Goal: Task Accomplishment & Management: Complete application form

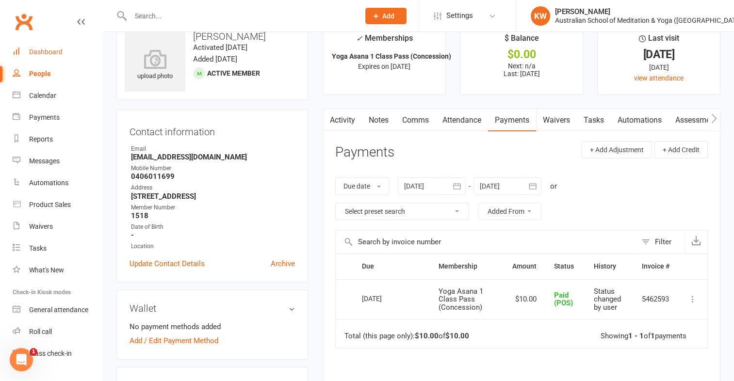
click at [37, 49] on div "Dashboard" at bounding box center [45, 52] width 33 height 8
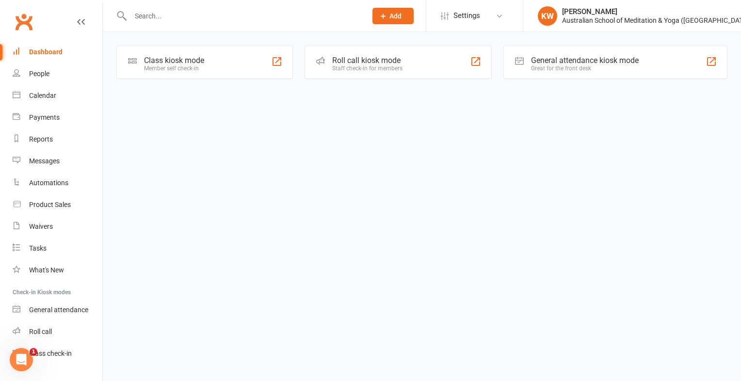
click at [185, 21] on input "text" at bounding box center [244, 16] width 232 height 14
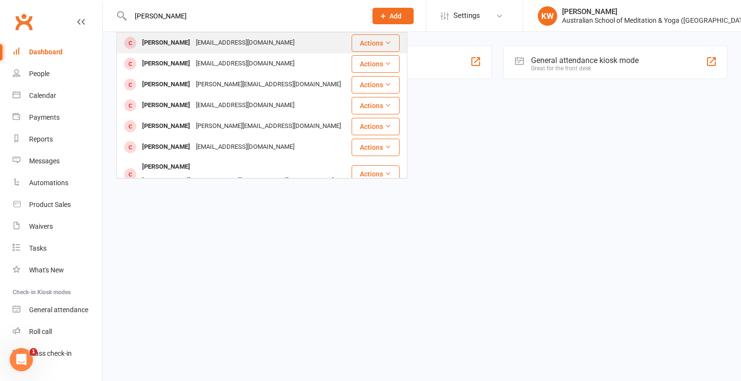
type input "nicole cas"
click at [220, 44] on div "Nicolemcas@outlook.com" at bounding box center [245, 43] width 104 height 14
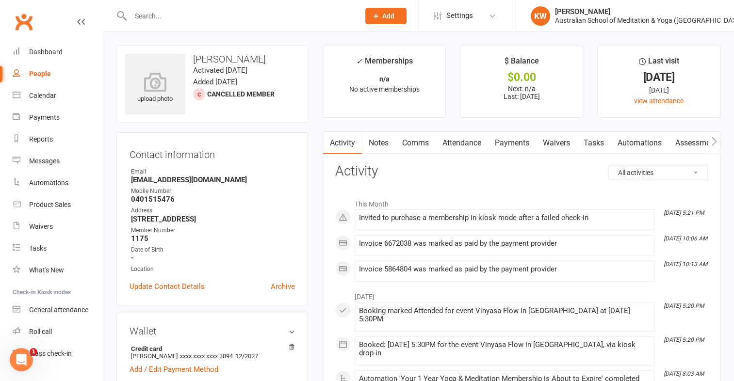
click at [268, 16] on input "text" at bounding box center [240, 16] width 225 height 14
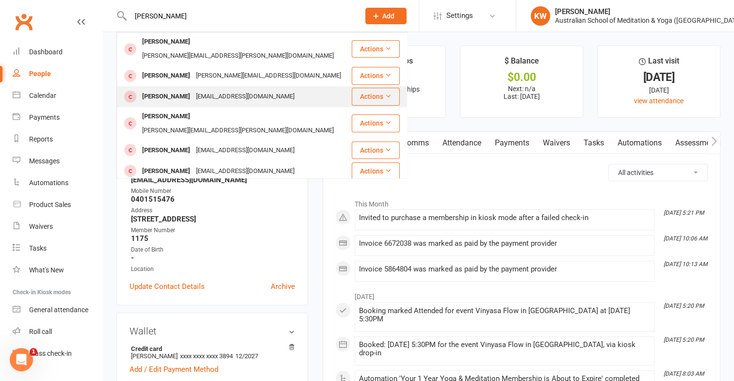
type input "marianne"
click at [193, 90] on div "MARIANNE WILLIAMS" at bounding box center [166, 97] width 54 height 14
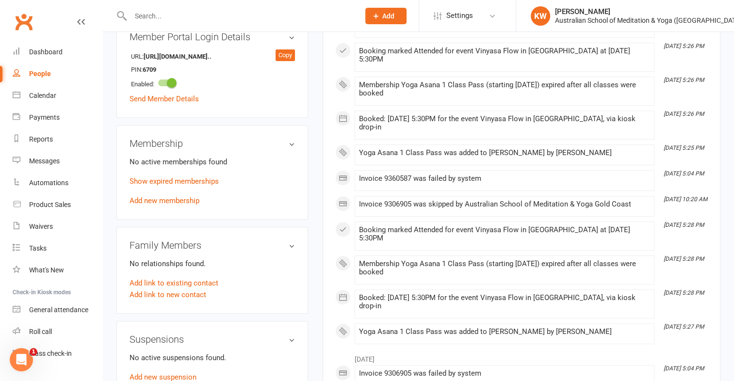
scroll to position [377, 0]
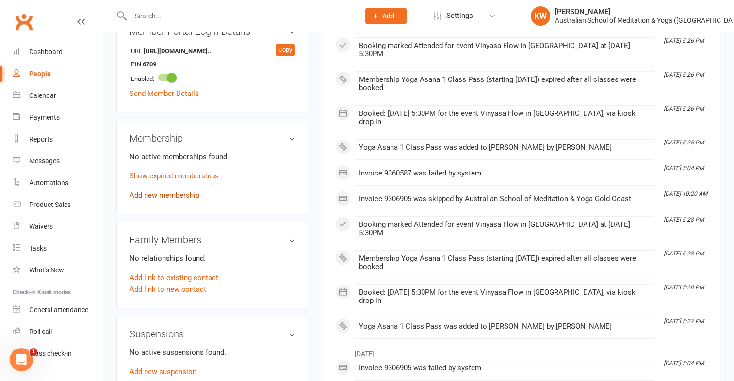
click at [139, 193] on link "Add new membership" at bounding box center [165, 195] width 70 height 9
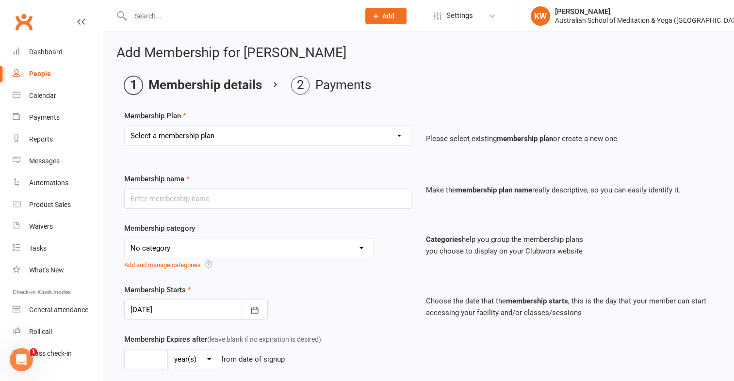
click at [210, 139] on select "Select a membership plan First Time Intro Offer (1 month Unlimited Meditation &…" at bounding box center [268, 135] width 286 height 19
select select "4"
click at [125, 126] on select "Select a membership plan First Time Intro Offer (1 month Unlimited Meditation &…" at bounding box center [268, 135] width 286 height 19
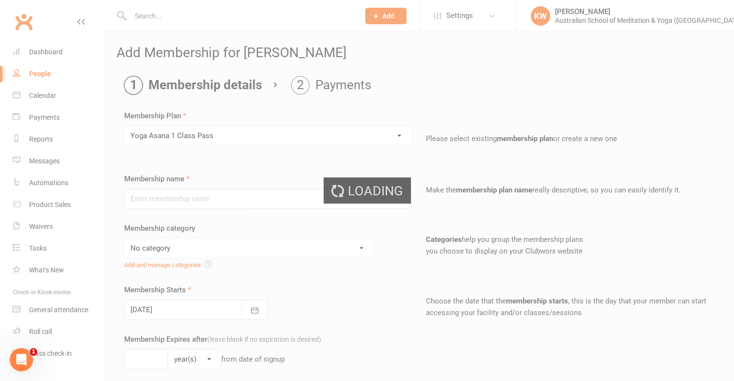
type input "Yoga Asana 1 Class Pass"
select select "4"
type input "3"
select select "2"
type input "1"
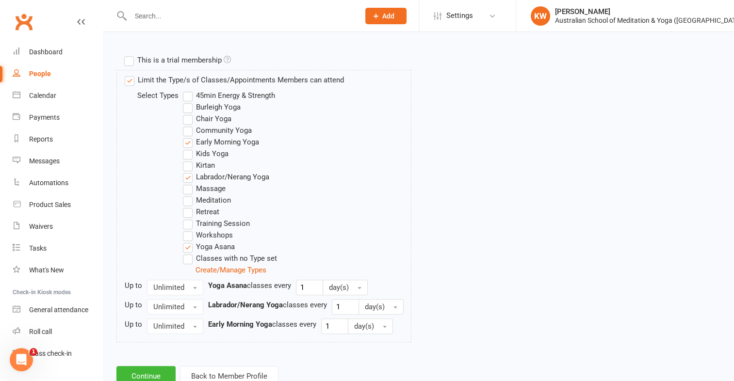
scroll to position [495, 0]
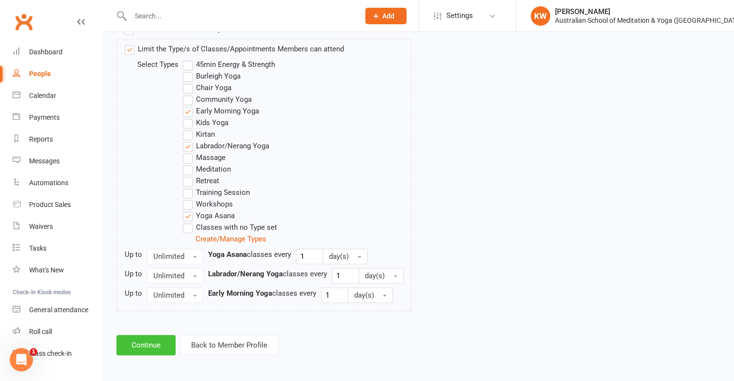
click at [135, 348] on button "Continue" at bounding box center [145, 345] width 59 height 20
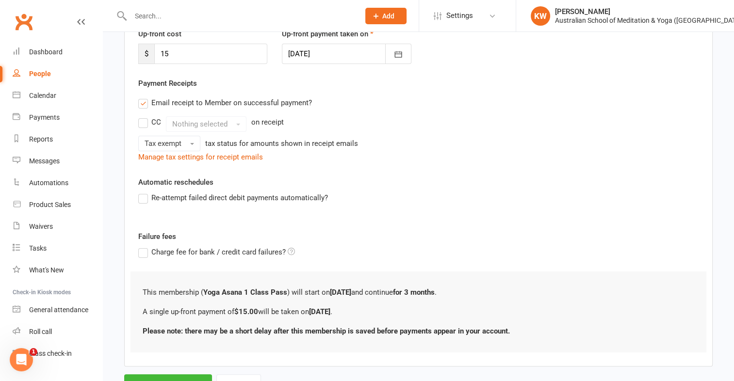
scroll to position [184, 0]
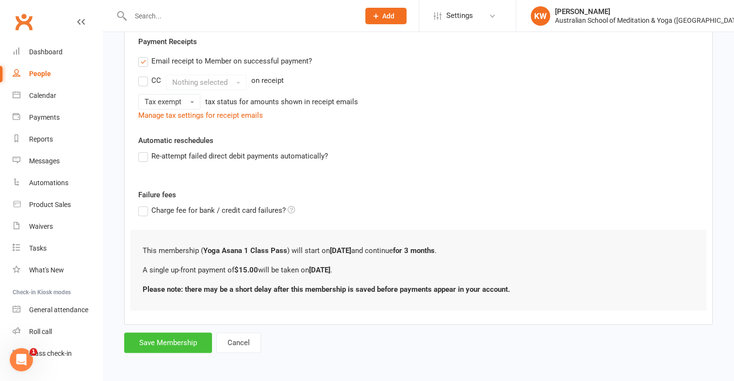
click at [183, 344] on button "Save Membership" at bounding box center [168, 343] width 88 height 20
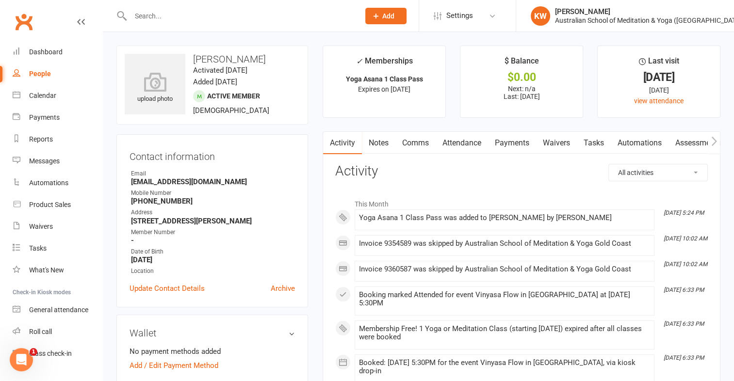
click at [516, 143] on link "Payments" at bounding box center [512, 143] width 48 height 22
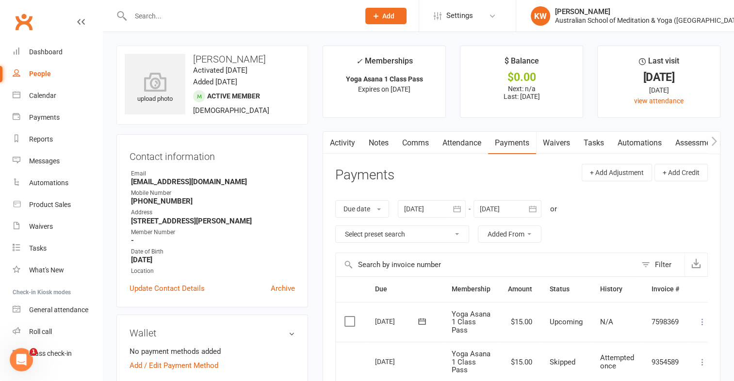
click at [349, 321] on label at bounding box center [350, 322] width 13 height 10
click at [349, 317] on input "checkbox" at bounding box center [347, 317] width 6 height 0
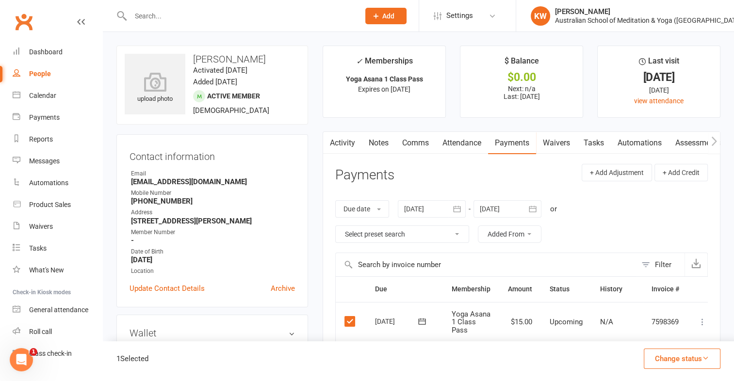
click at [703, 323] on icon at bounding box center [703, 322] width 10 height 10
click at [677, 343] on link "Mark as Paid (Cash)" at bounding box center [660, 340] width 96 height 19
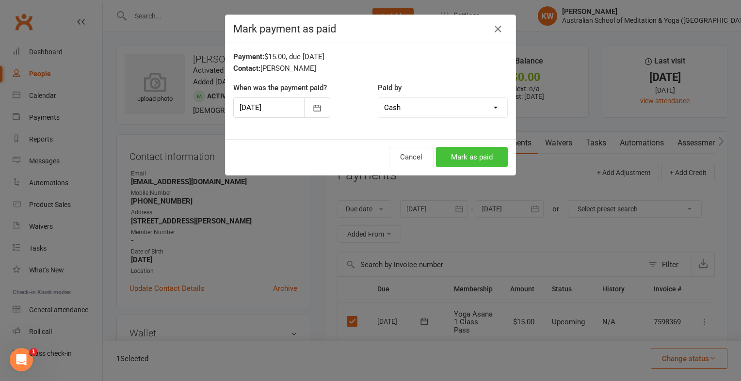
click at [480, 163] on button "Mark as paid" at bounding box center [472, 157] width 72 height 20
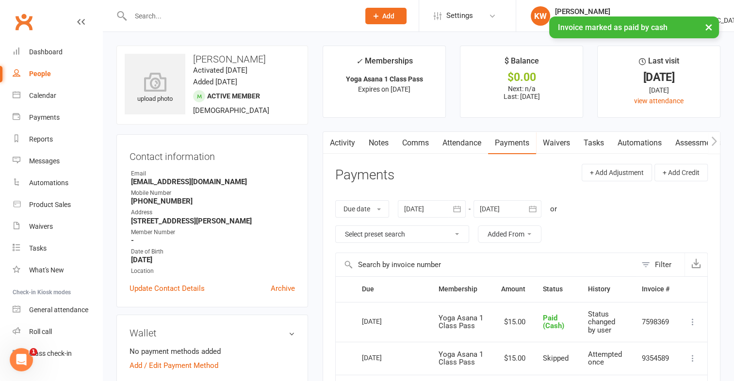
click at [180, 15] on input "text" at bounding box center [240, 16] width 225 height 14
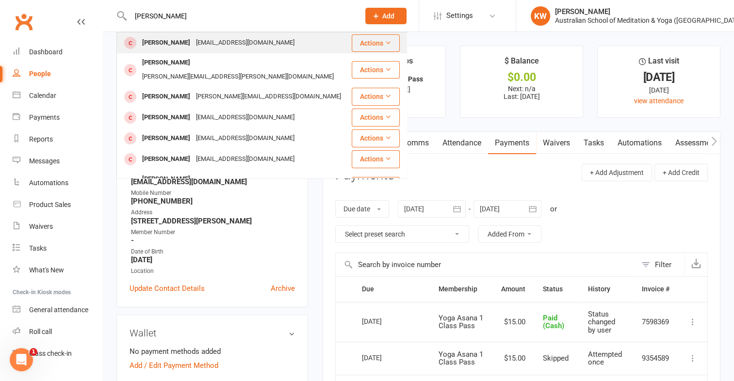
type input "bill williams"
click at [221, 41] on div "[EMAIL_ADDRESS][DOMAIN_NAME]" at bounding box center [245, 43] width 104 height 14
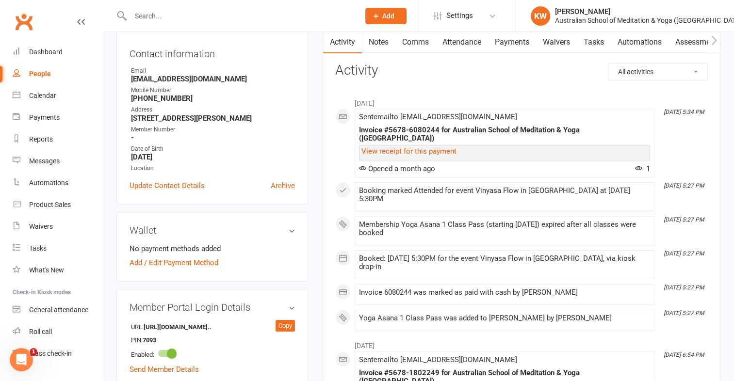
scroll to position [439, 0]
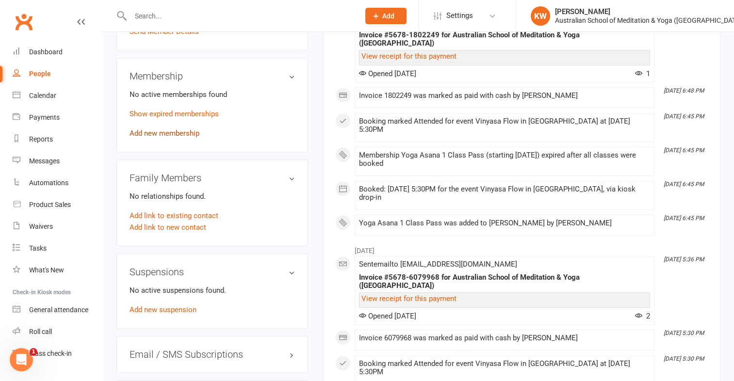
click at [172, 132] on link "Add new membership" at bounding box center [165, 133] width 70 height 9
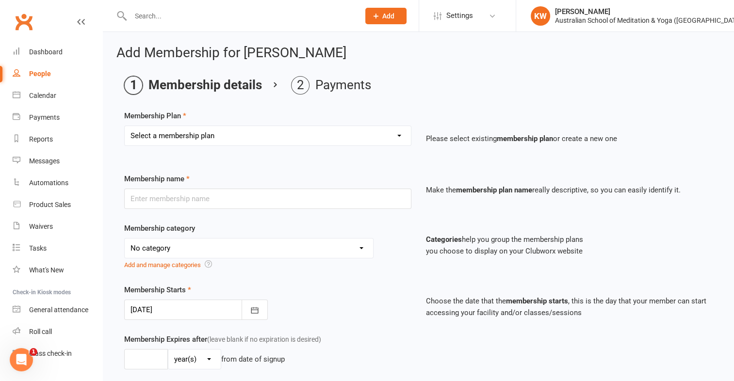
click at [172, 132] on select "Select a membership plan First Time Intro Offer (1 month Unlimited Meditation &…" at bounding box center [268, 135] width 286 height 19
select select "4"
click at [125, 126] on select "Select a membership plan First Time Intro Offer (1 month Unlimited Meditation &…" at bounding box center [268, 135] width 286 height 19
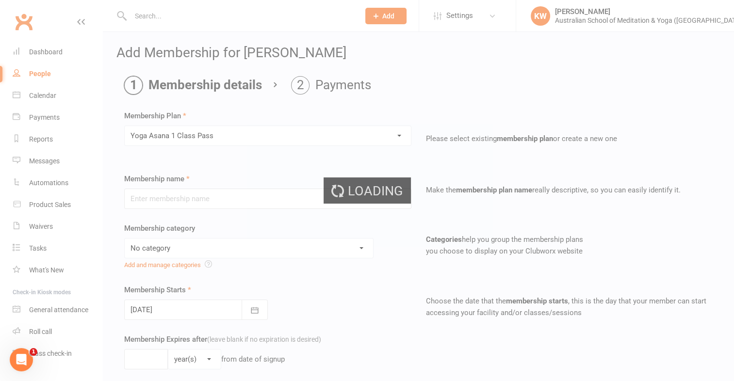
type input "Yoga Asana 1 Class Pass"
select select "4"
type input "3"
select select "2"
type input "1"
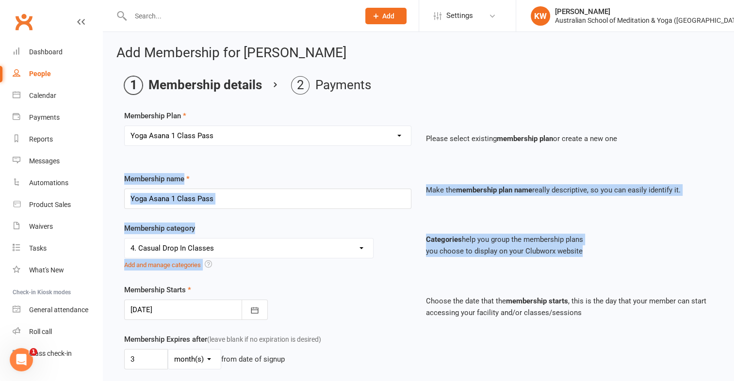
drag, startPoint x: 734, startPoint y: 156, endPoint x: 742, endPoint y: 249, distance: 93.0
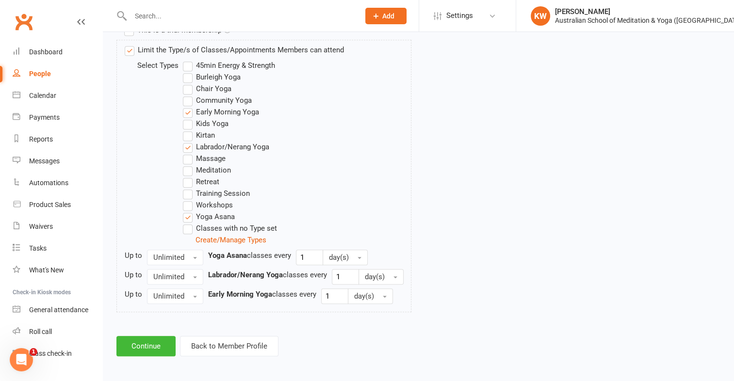
scroll to position [495, 0]
click at [135, 345] on button "Continue" at bounding box center [145, 345] width 59 height 20
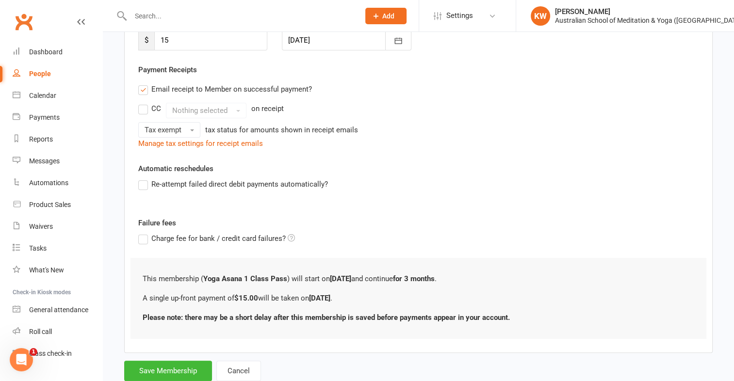
scroll to position [184, 0]
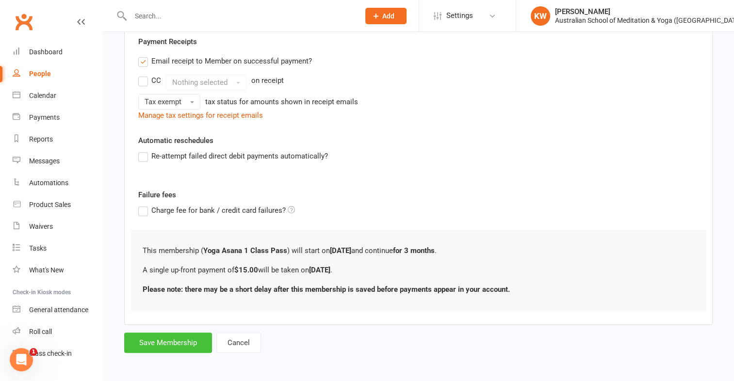
click at [152, 337] on button "Save Membership" at bounding box center [168, 343] width 88 height 20
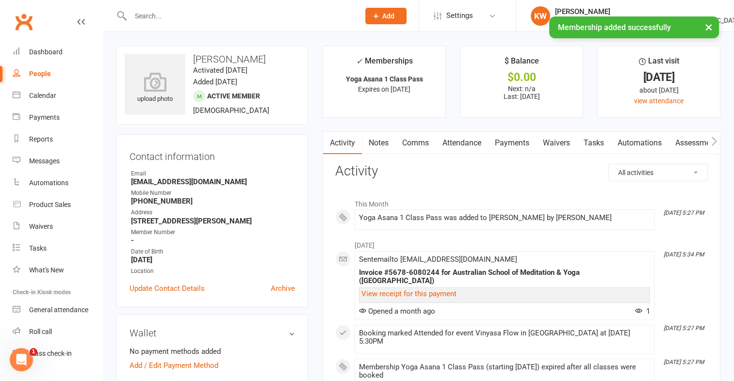
click at [526, 145] on link "Payments" at bounding box center [512, 143] width 48 height 22
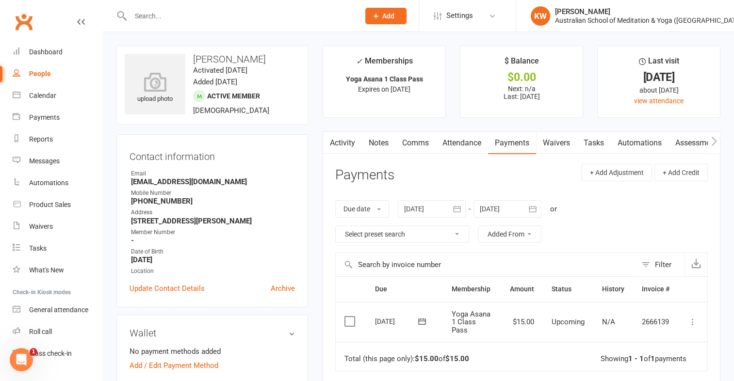
click at [349, 322] on label at bounding box center [350, 322] width 13 height 10
click at [349, 317] on input "checkbox" at bounding box center [347, 317] width 6 height 0
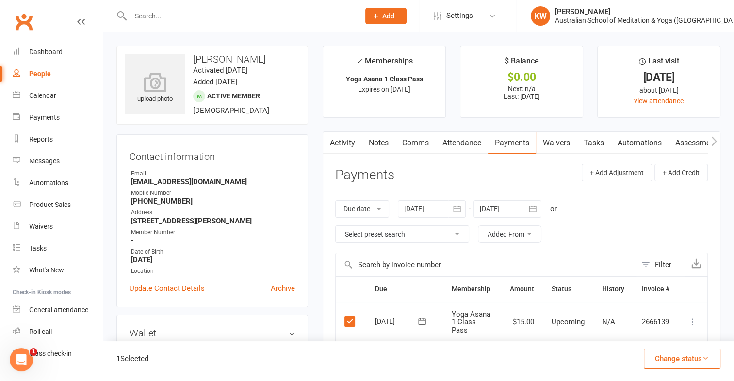
click at [691, 320] on icon at bounding box center [693, 322] width 10 height 10
click at [662, 343] on link "Mark as Paid (Cash)" at bounding box center [650, 340] width 96 height 19
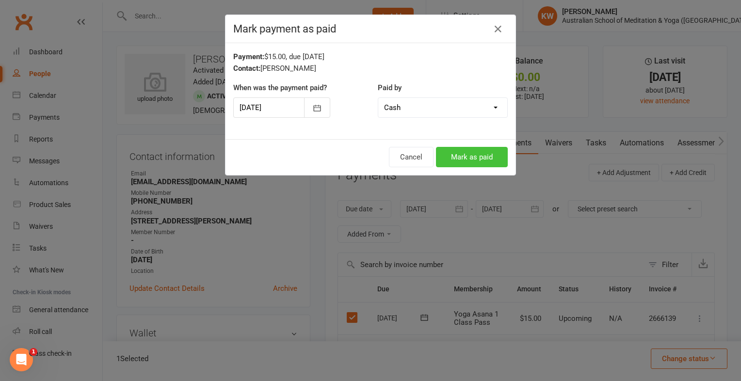
click at [478, 161] on button "Mark as paid" at bounding box center [472, 157] width 72 height 20
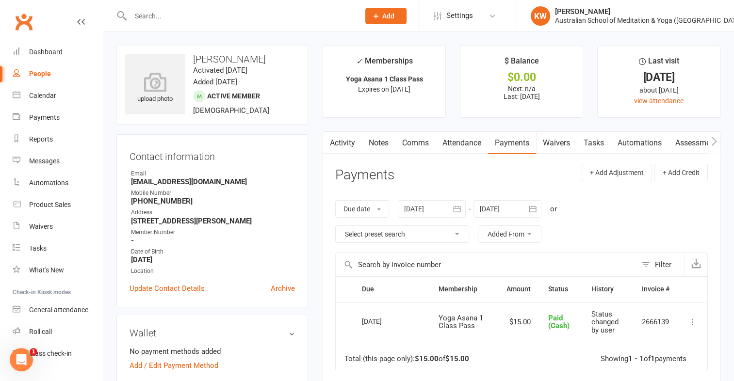
click at [185, 14] on input "text" at bounding box center [240, 16] width 225 height 14
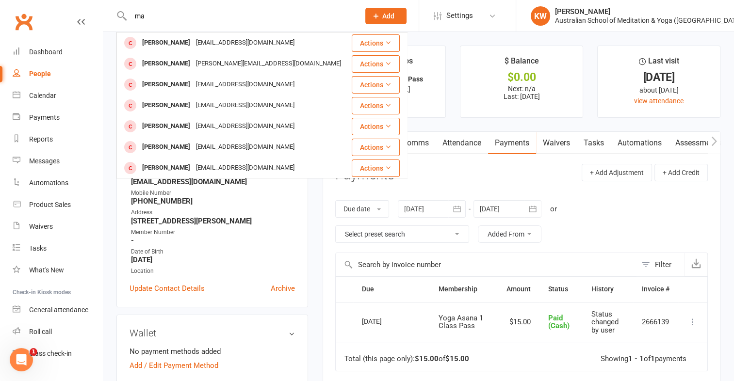
type input "m"
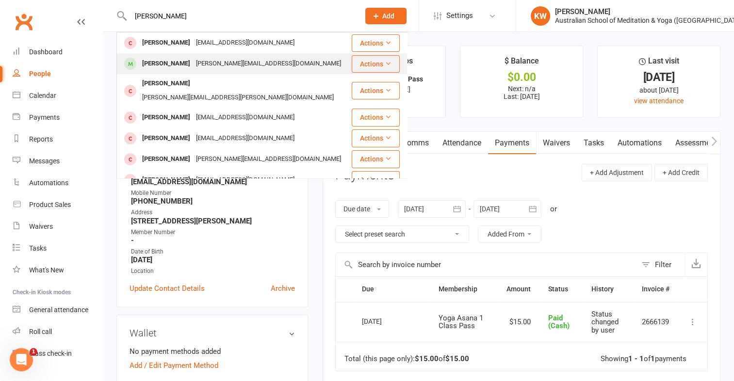
type input "annie"
click at [247, 61] on div "annie.hatchman@hotmail.com" at bounding box center [268, 64] width 151 height 14
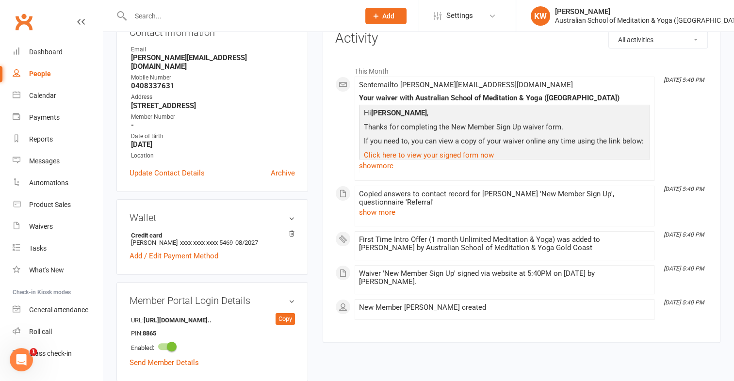
scroll to position [126, 0]
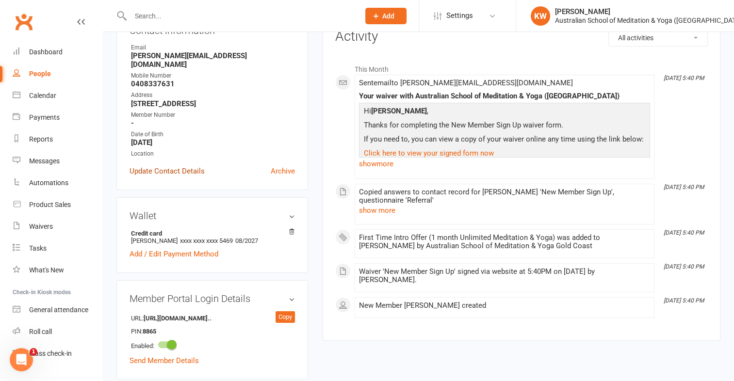
click at [176, 176] on link "Update Contact Details" at bounding box center [167, 171] width 75 height 12
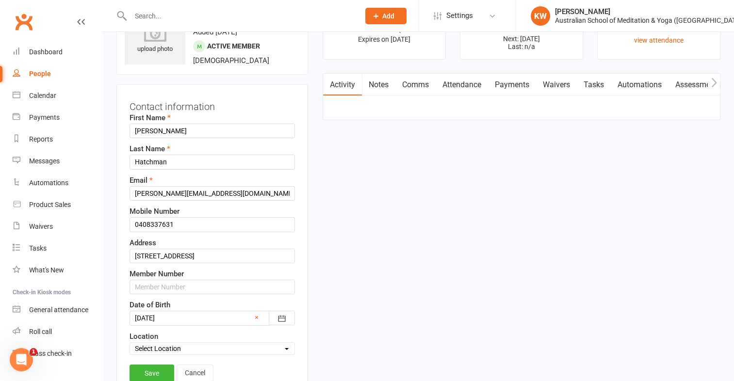
scroll to position [46, 0]
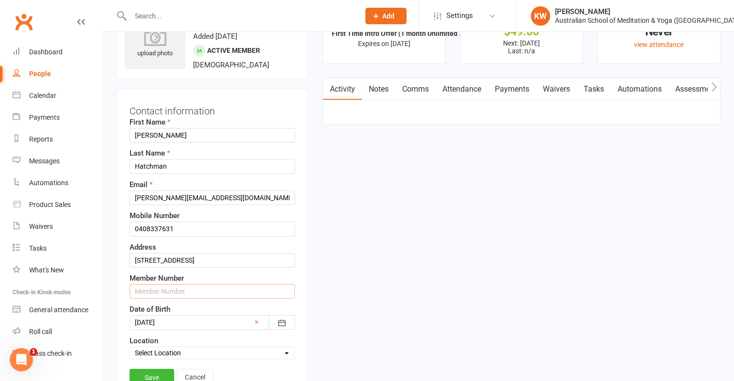
click at [165, 294] on input "text" at bounding box center [212, 291] width 165 height 15
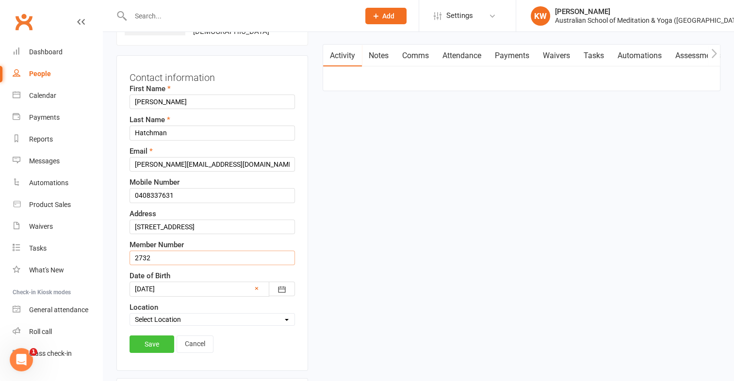
type input "2732"
click at [149, 346] on link "Save" at bounding box center [152, 344] width 45 height 17
